Goal: Obtain resource: Download file/media

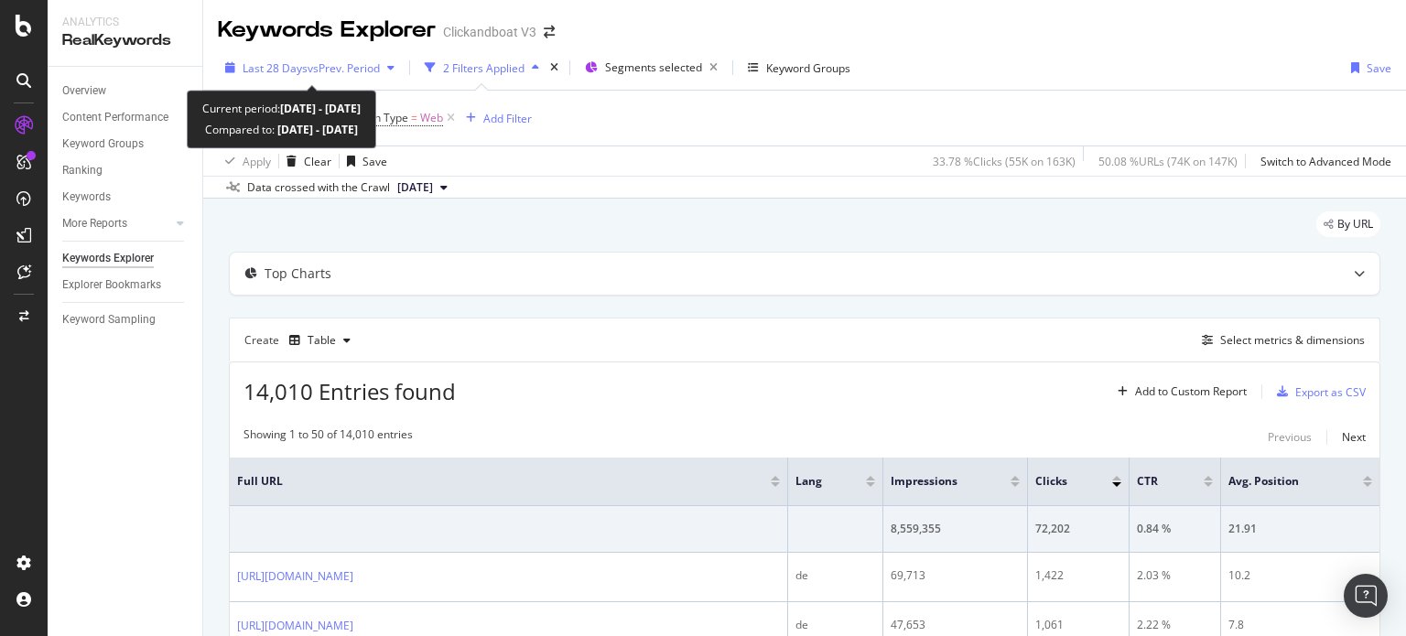
click at [345, 66] on span "vs Prev. Period" at bounding box center [344, 68] width 72 height 16
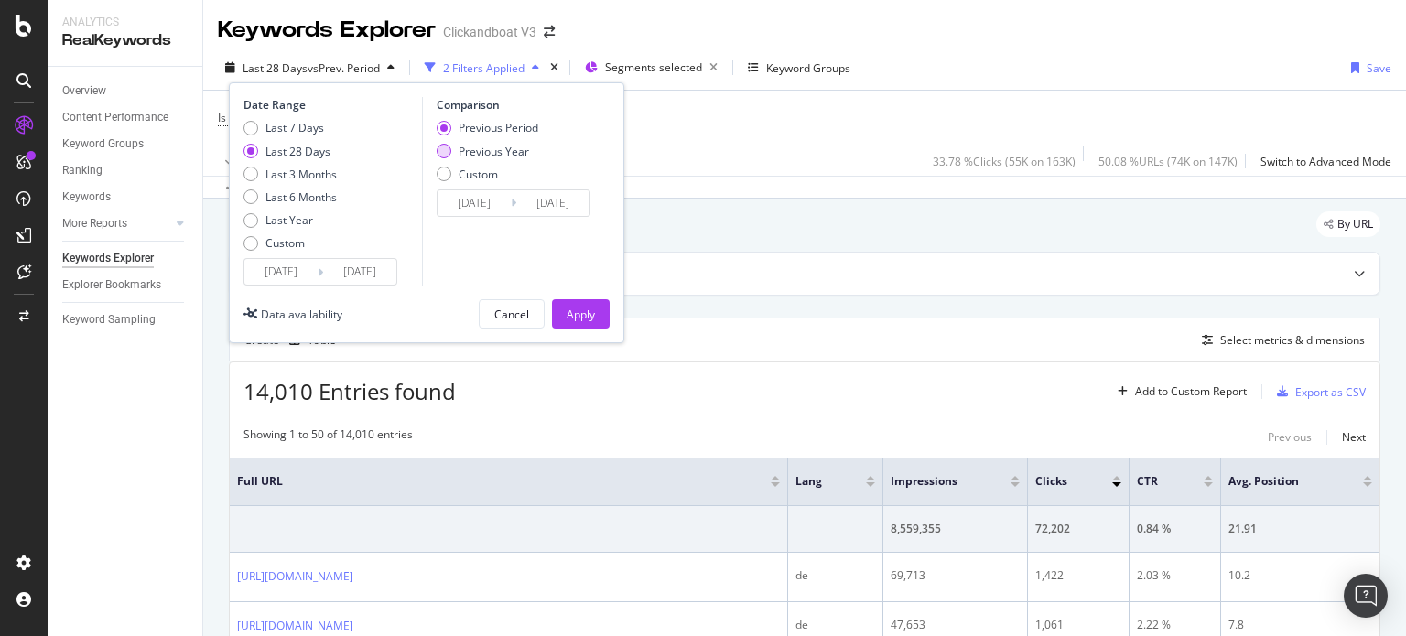
click at [482, 156] on div "Previous Year" at bounding box center [494, 152] width 70 height 16
type input "[DATE]"
click at [588, 309] on div "Apply" at bounding box center [581, 315] width 28 height 16
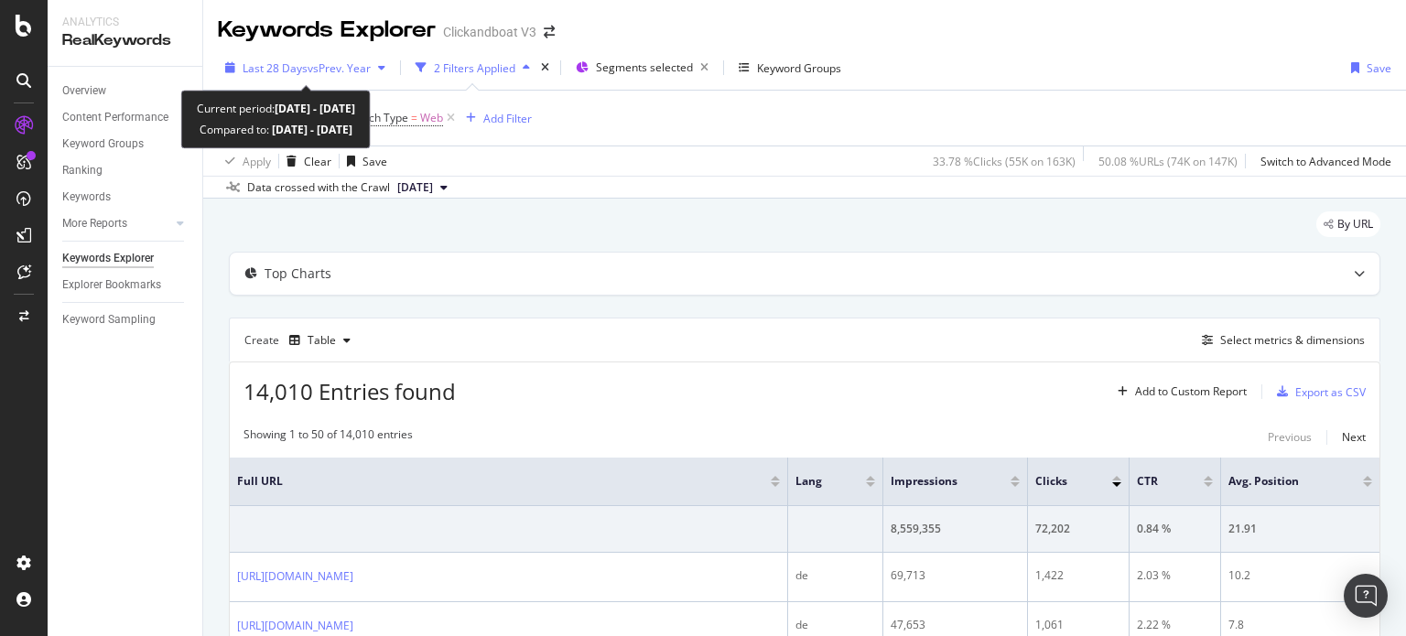
click at [341, 66] on span "vs Prev. Year" at bounding box center [339, 68] width 63 height 16
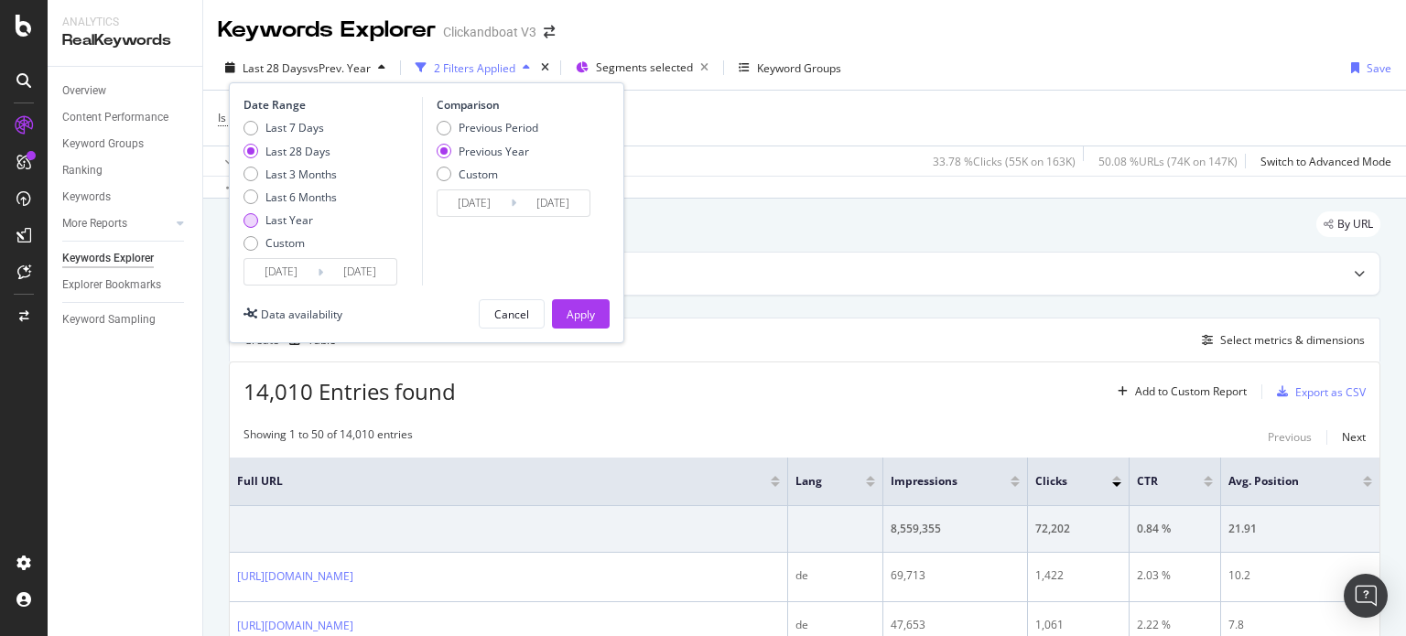
click at [310, 219] on div "Last Year" at bounding box center [289, 220] width 48 height 16
type input "[DATE]"
click at [580, 312] on div "Apply" at bounding box center [581, 315] width 28 height 16
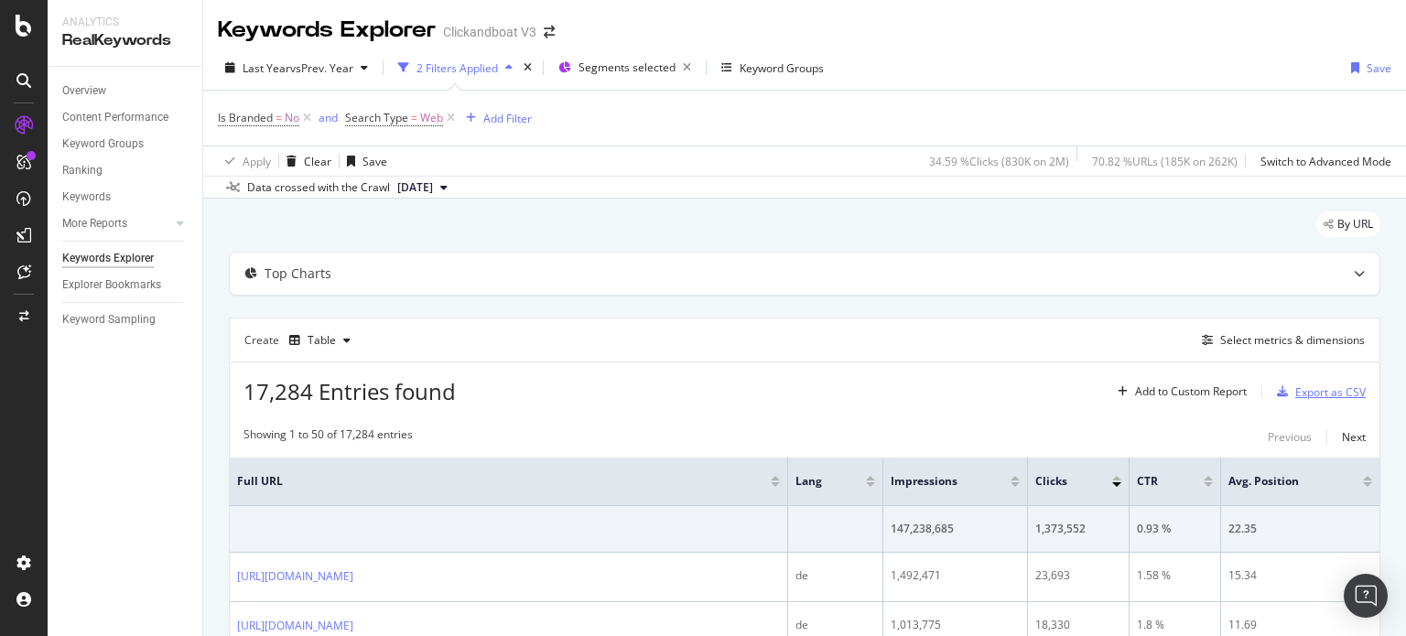
click at [1295, 392] on div "Export as CSV" at bounding box center [1330, 392] width 70 height 16
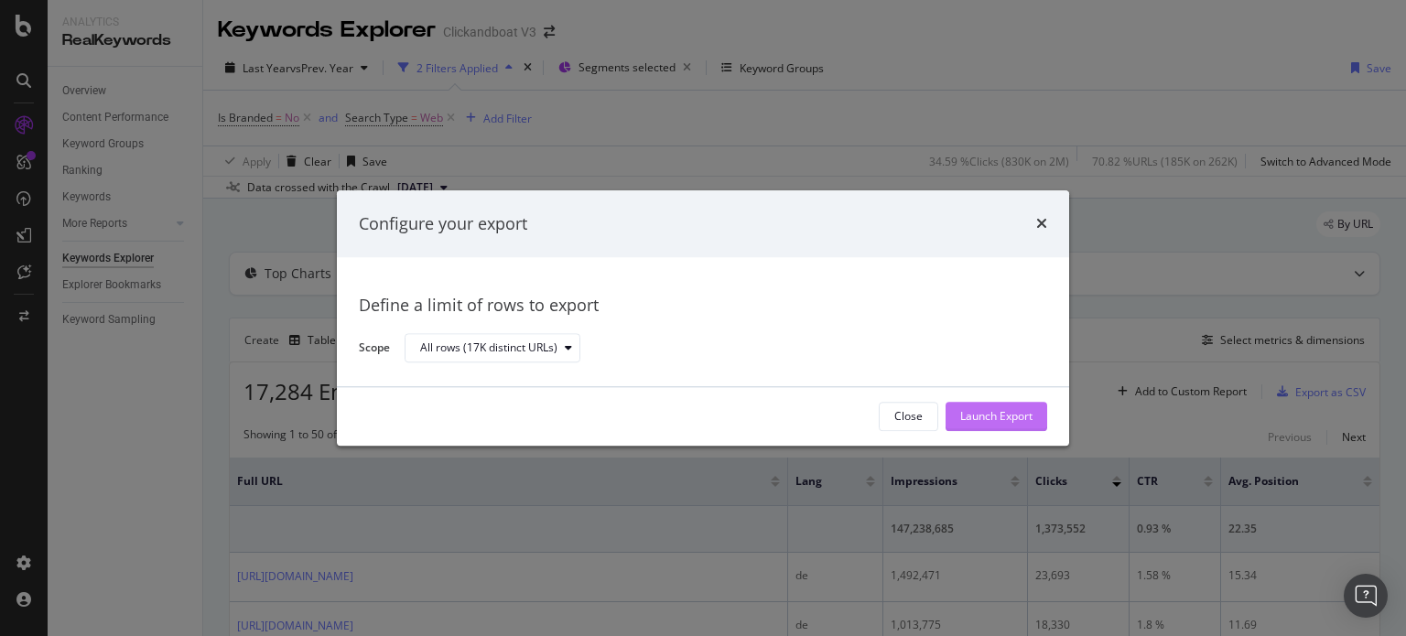
click at [996, 417] on div "Launch Export" at bounding box center [996, 417] width 72 height 16
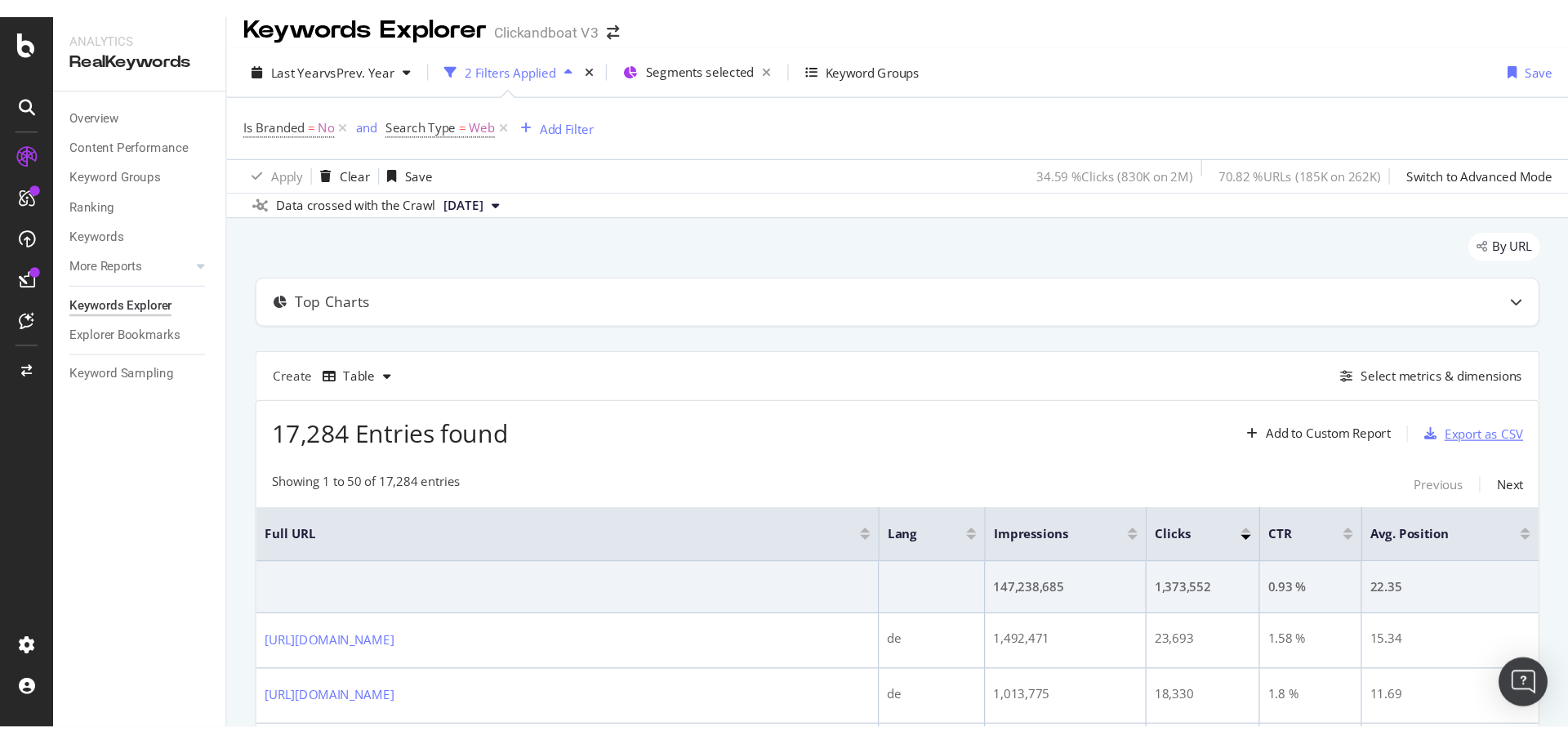
scroll to position [8, 0]
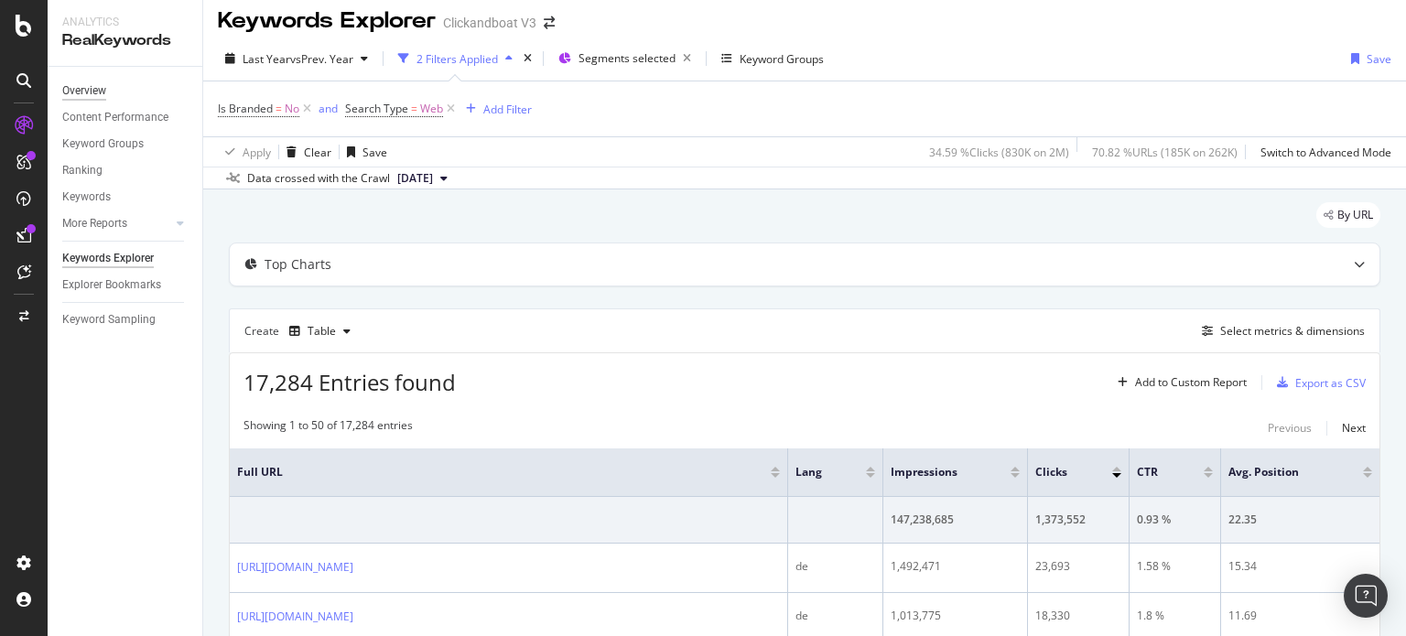
click at [95, 92] on div "Overview" at bounding box center [84, 90] width 44 height 19
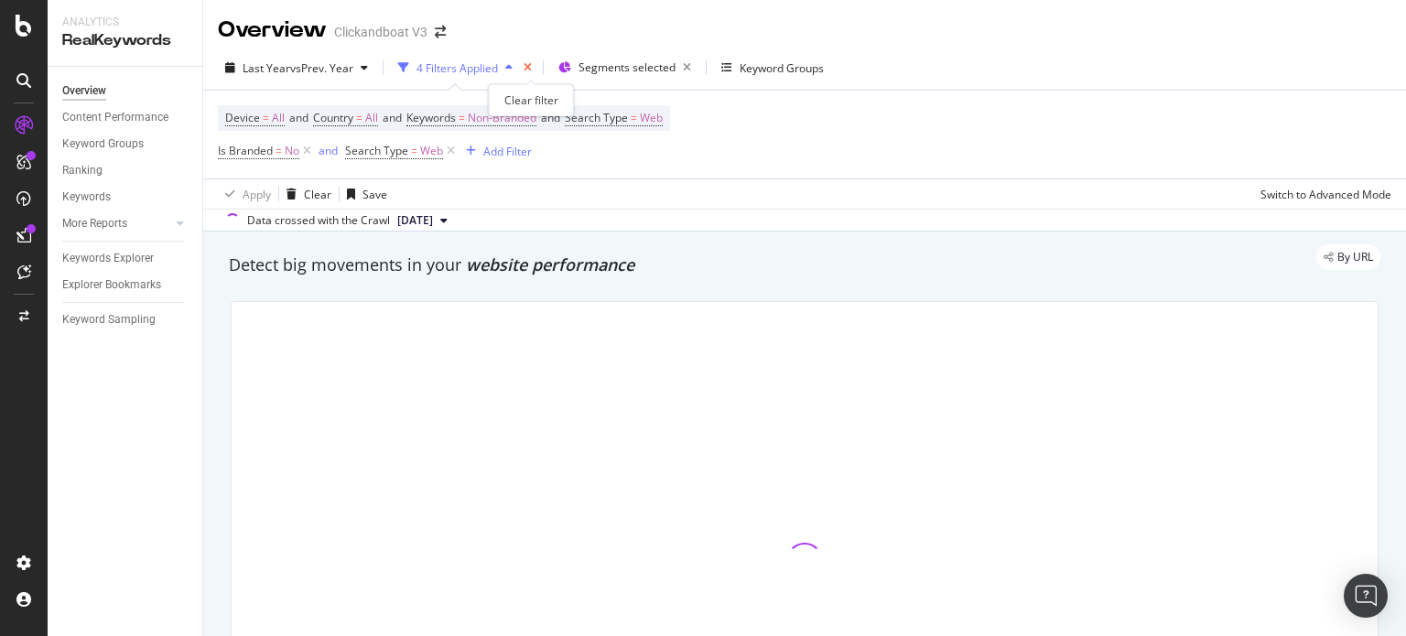
click at [530, 66] on icon "times" at bounding box center [528, 67] width 8 height 11
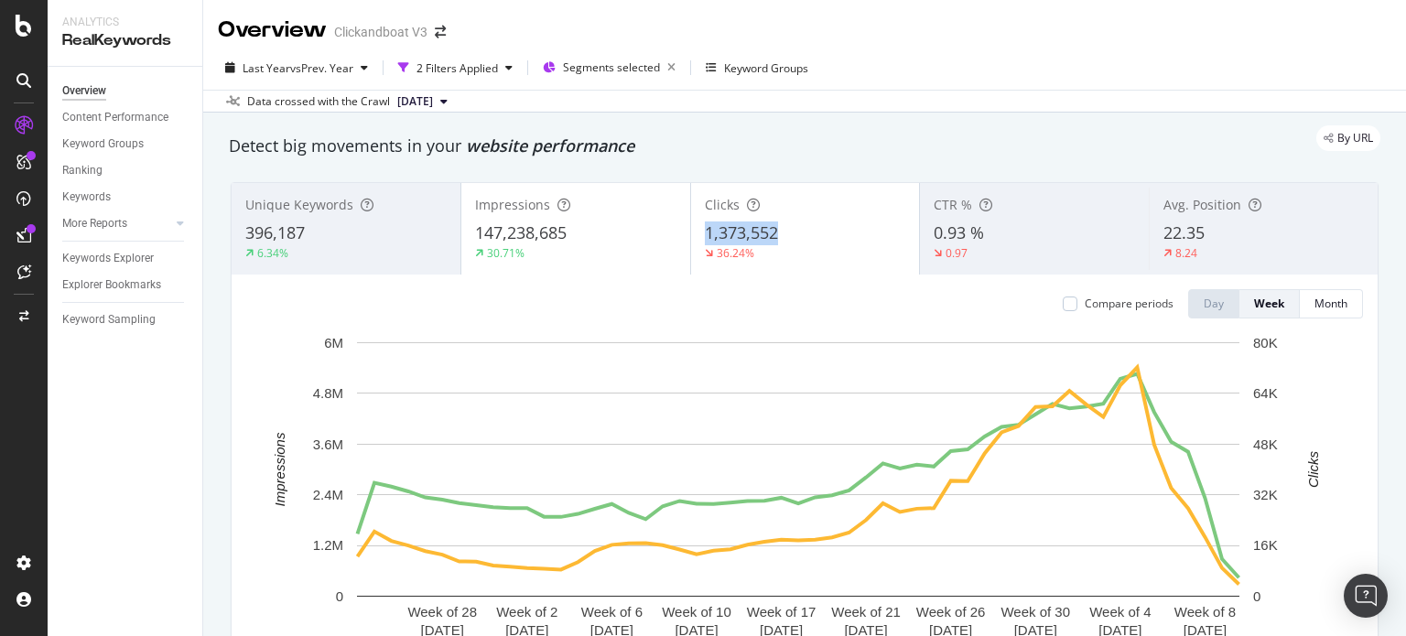
drag, startPoint x: 805, startPoint y: 238, endPoint x: 698, endPoint y: 230, distance: 107.4
click at [705, 230] on div "1,373,552" at bounding box center [805, 233] width 201 height 24
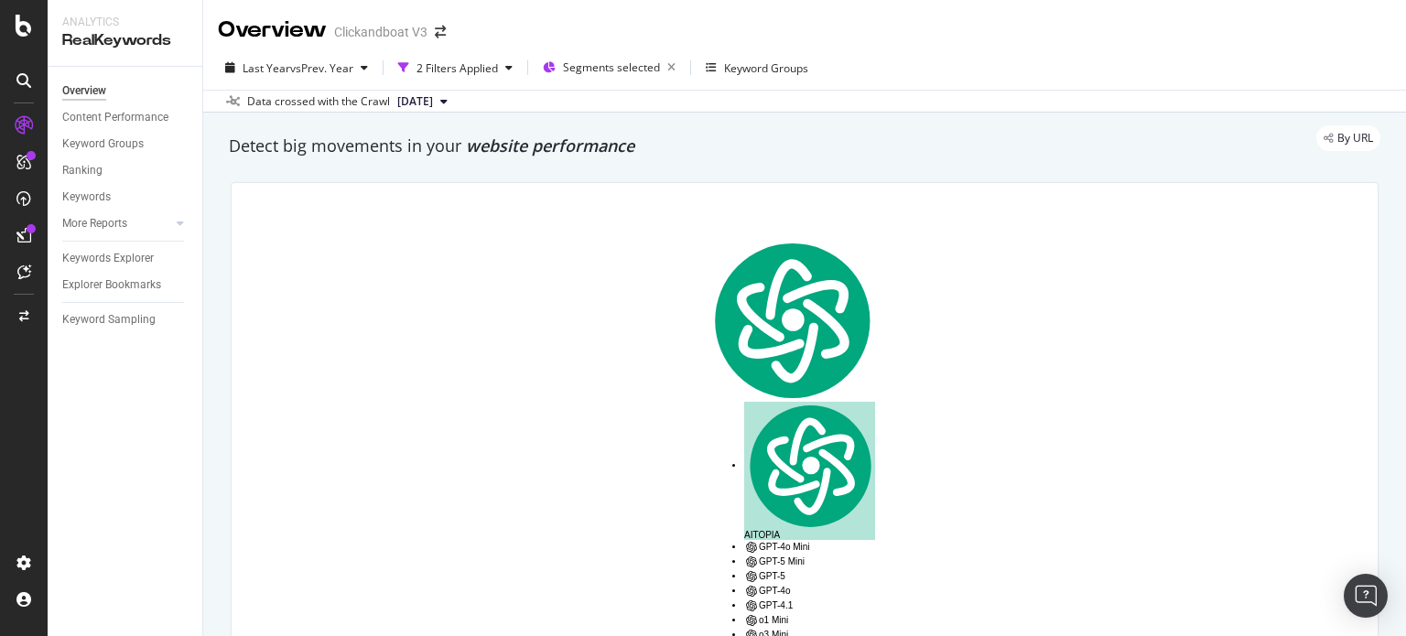
copy span "1,373,552"
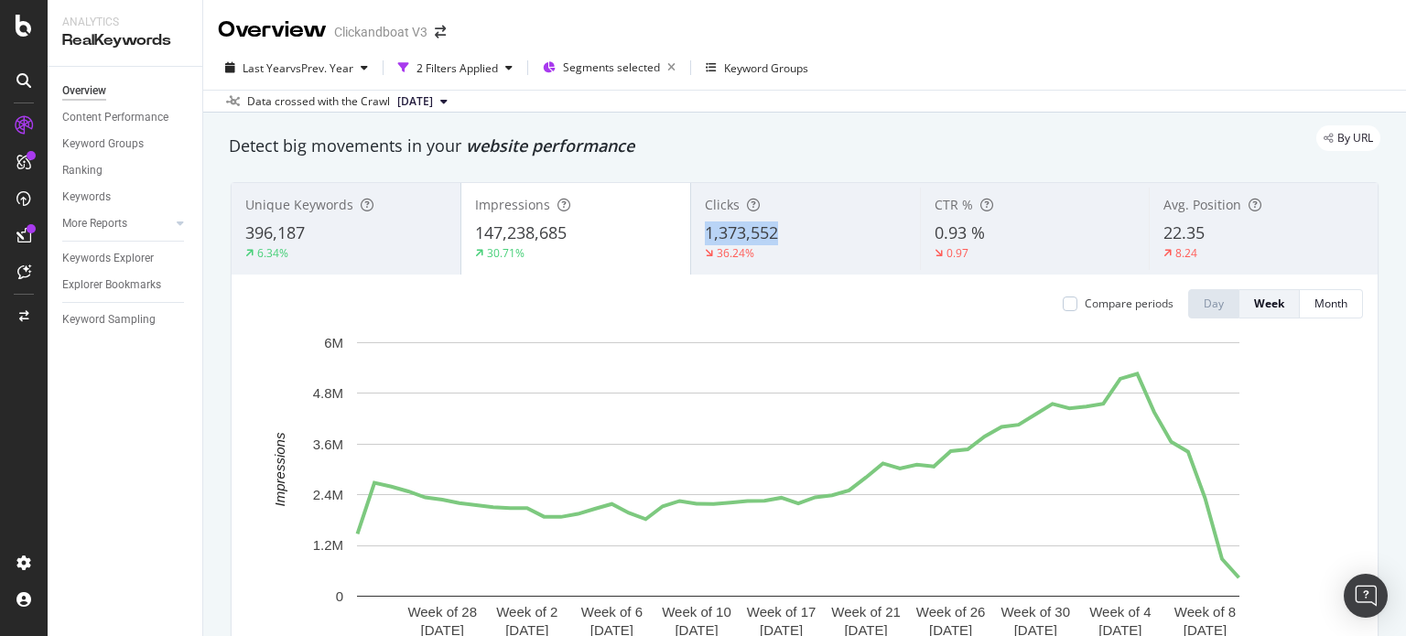
drag, startPoint x: 806, startPoint y: 233, endPoint x: 700, endPoint y: 229, distance: 106.3
click at [705, 229] on div "1,373,552" at bounding box center [805, 233] width 201 height 24
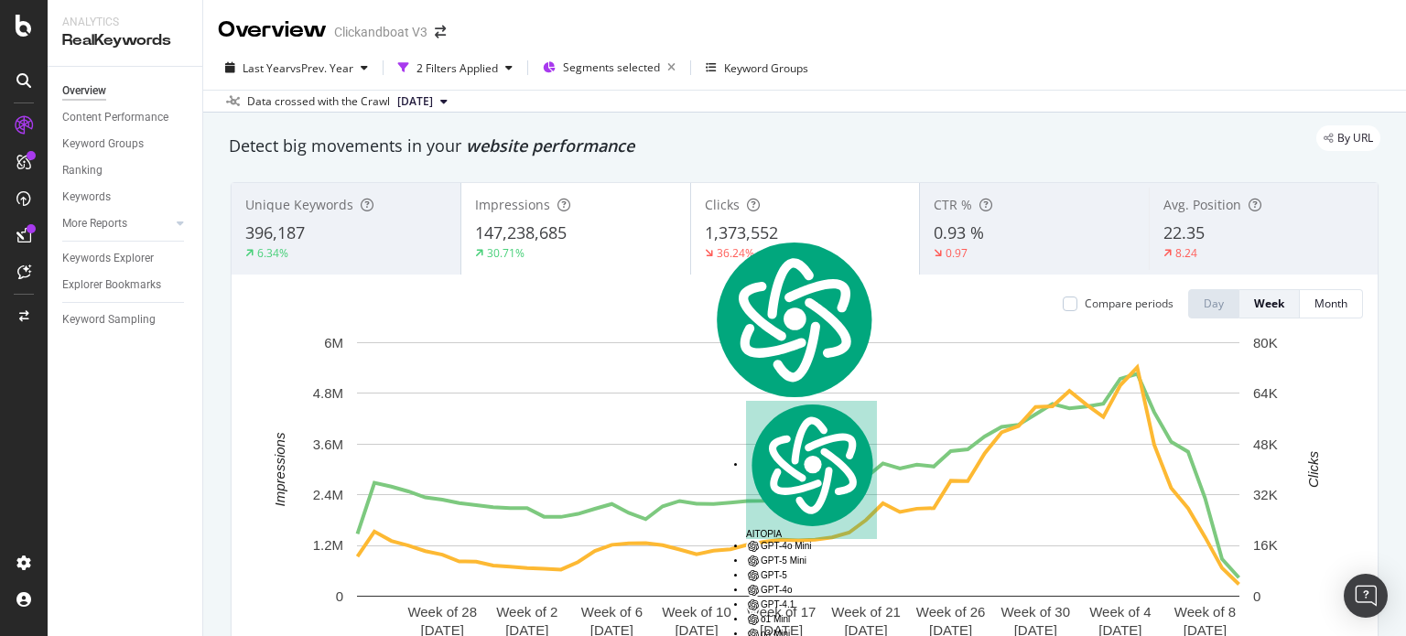
click at [822, 223] on div "1,373,552" at bounding box center [805, 233] width 201 height 24
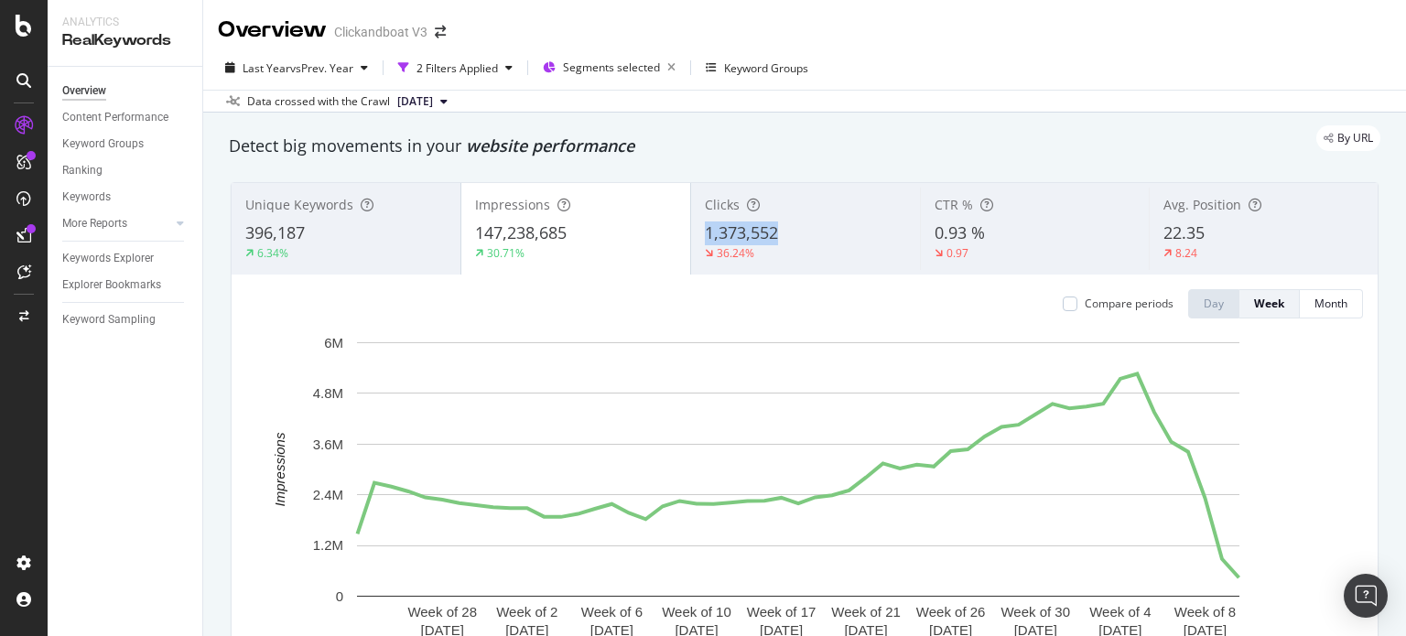
drag, startPoint x: 796, startPoint y: 224, endPoint x: 701, endPoint y: 232, distance: 95.5
click at [705, 232] on div "1,373,552" at bounding box center [805, 233] width 201 height 24
